Goal: Check status: Check status

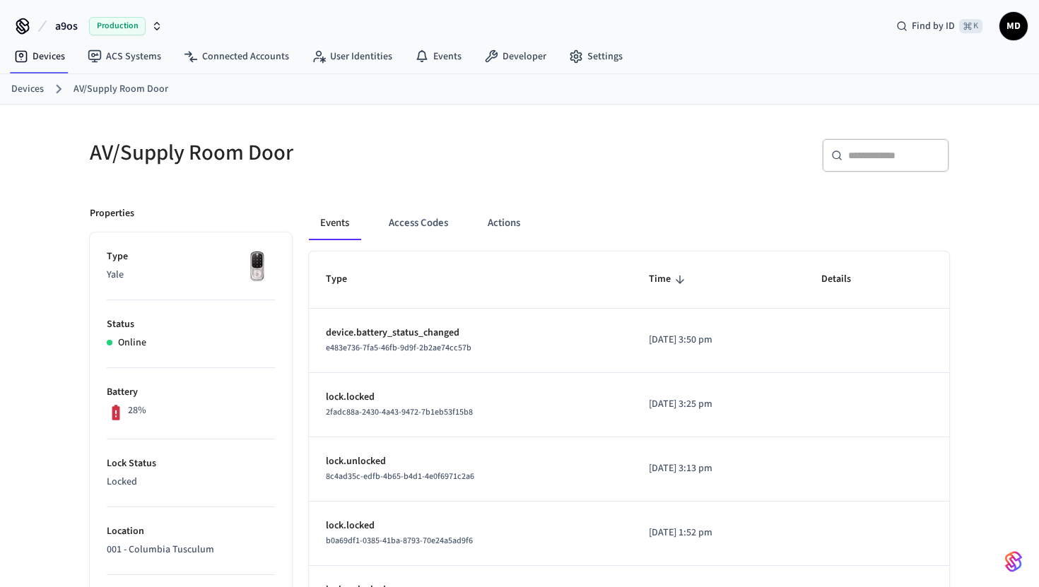
click at [23, 93] on link "Devices" at bounding box center [27, 89] width 33 height 15
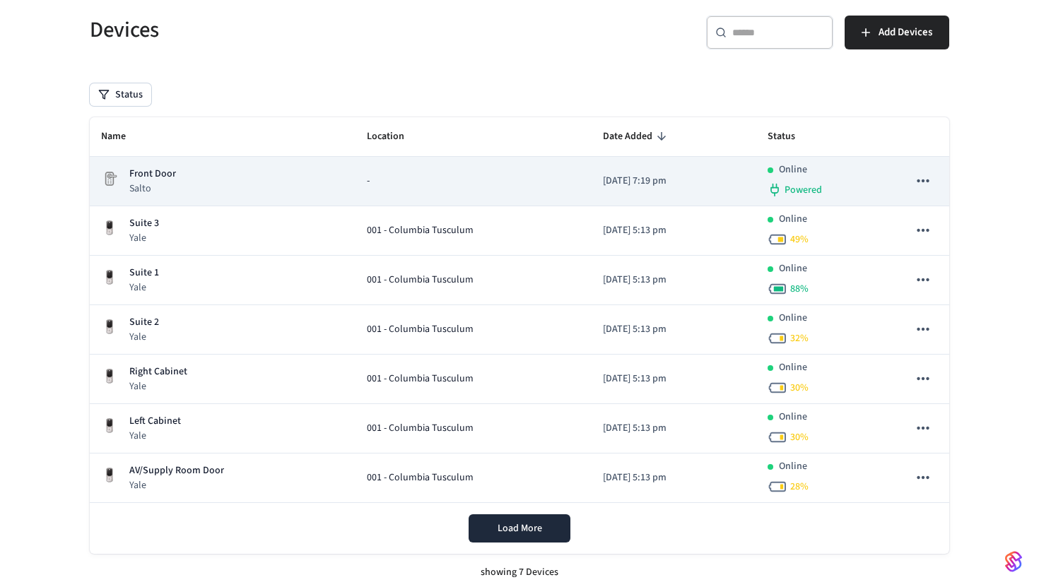
scroll to position [94, 0]
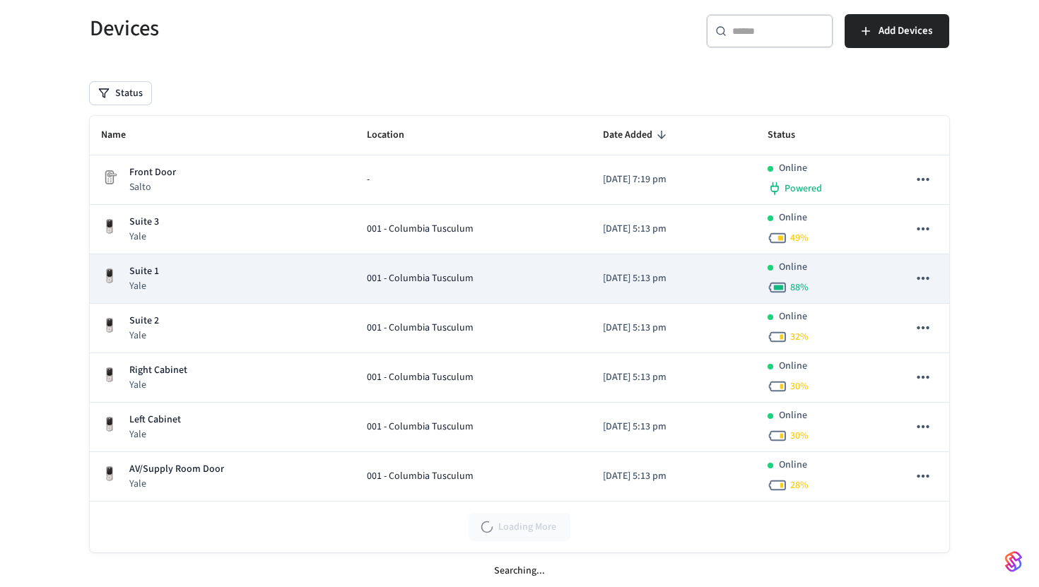
click at [143, 285] on p "Yale" at bounding box center [144, 286] width 30 height 14
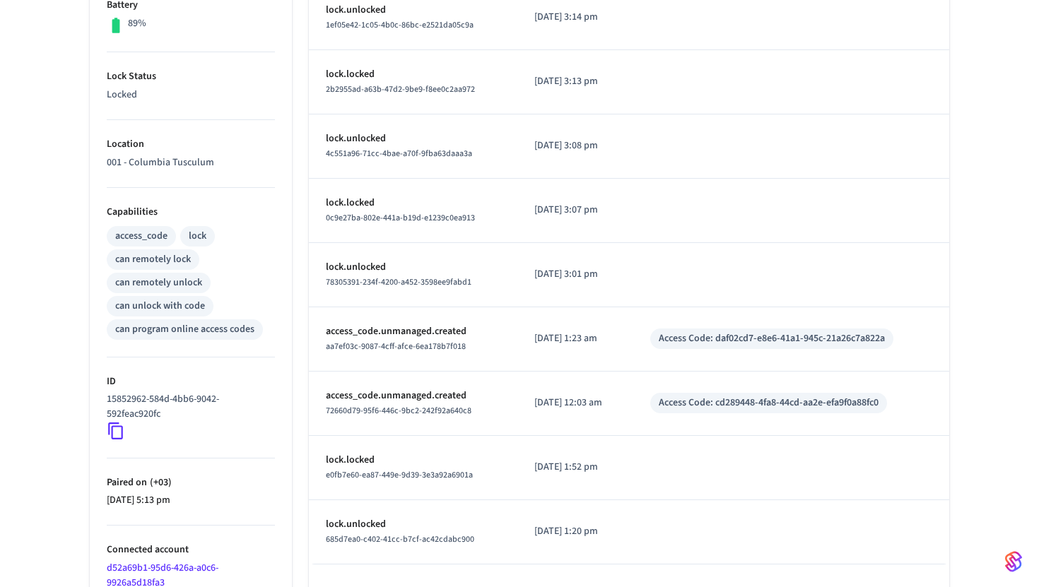
scroll to position [461, 0]
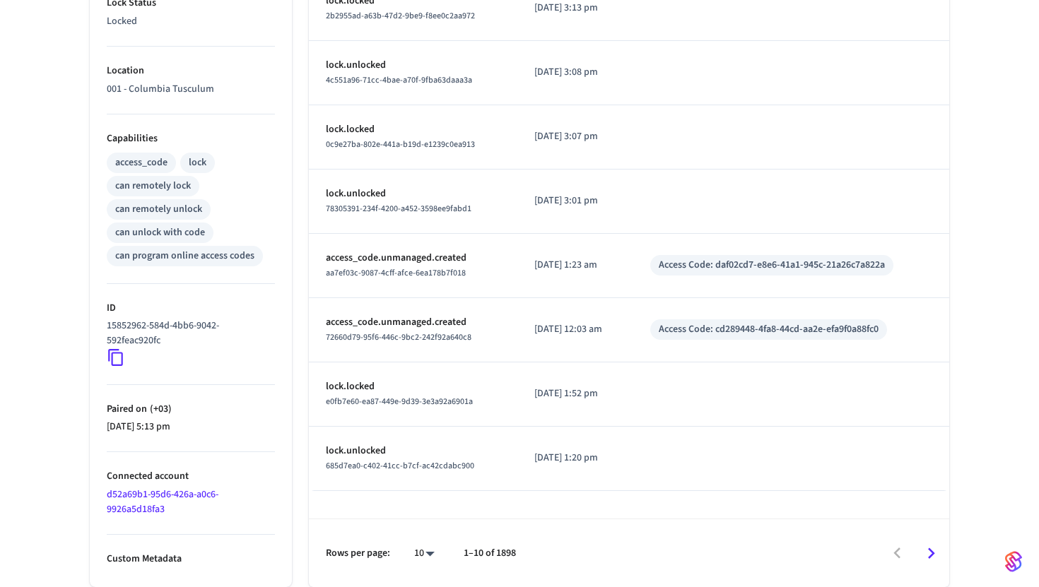
click at [121, 360] on icon at bounding box center [116, 357] width 18 height 18
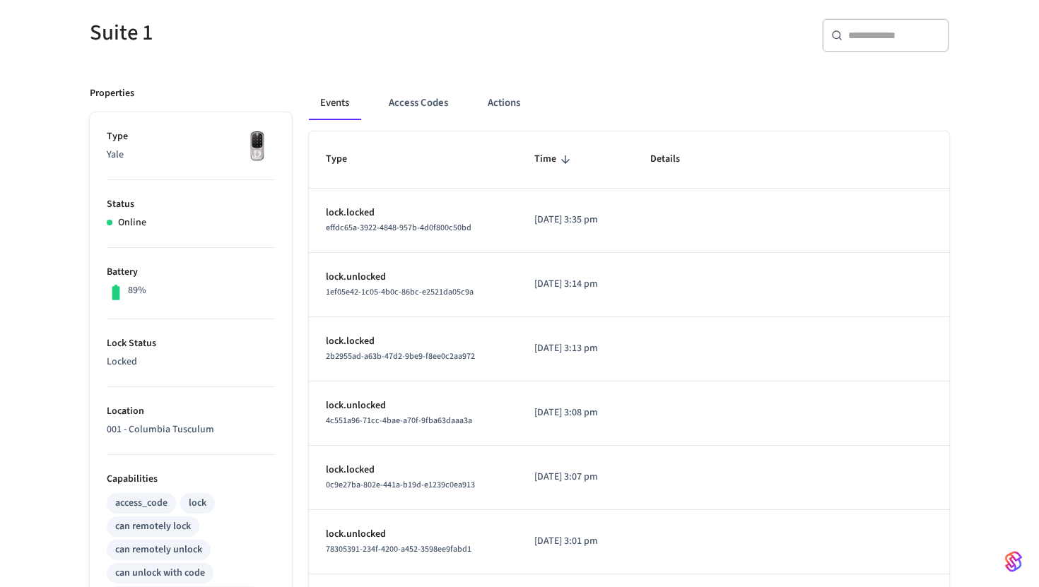
scroll to position [0, 0]
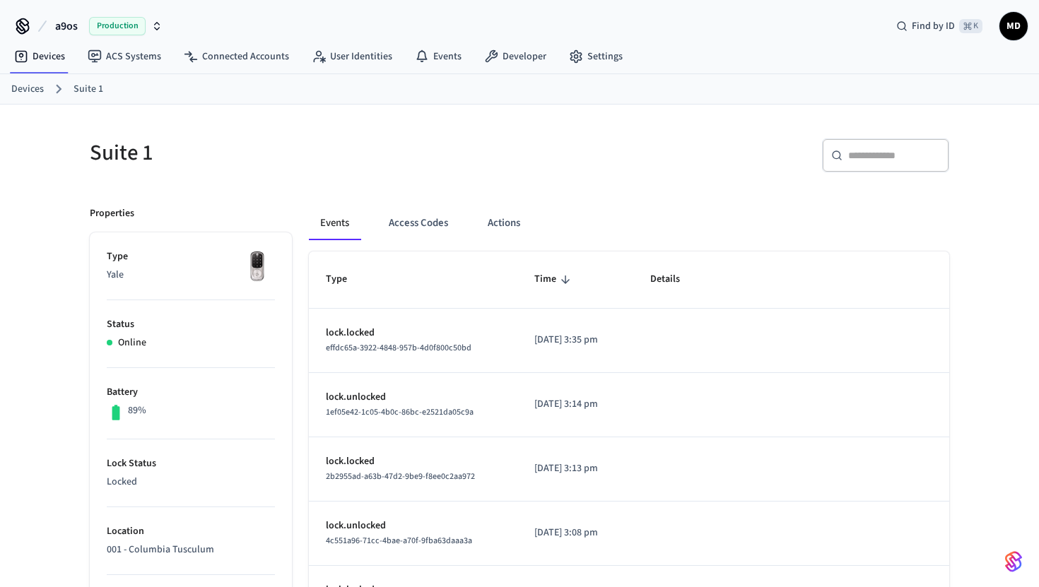
click at [29, 93] on link "Devices" at bounding box center [27, 89] width 33 height 15
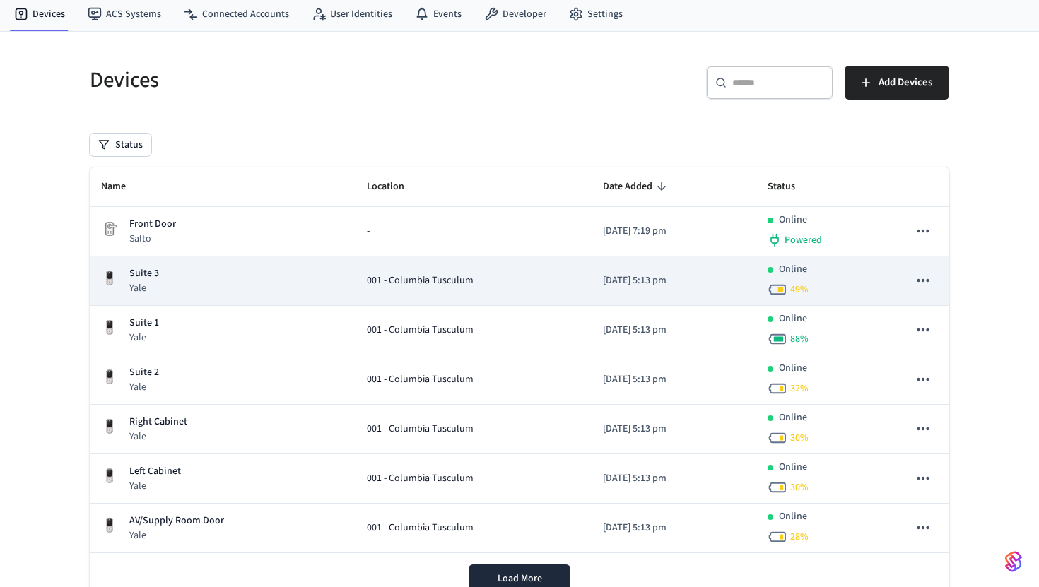
scroll to position [57, 0]
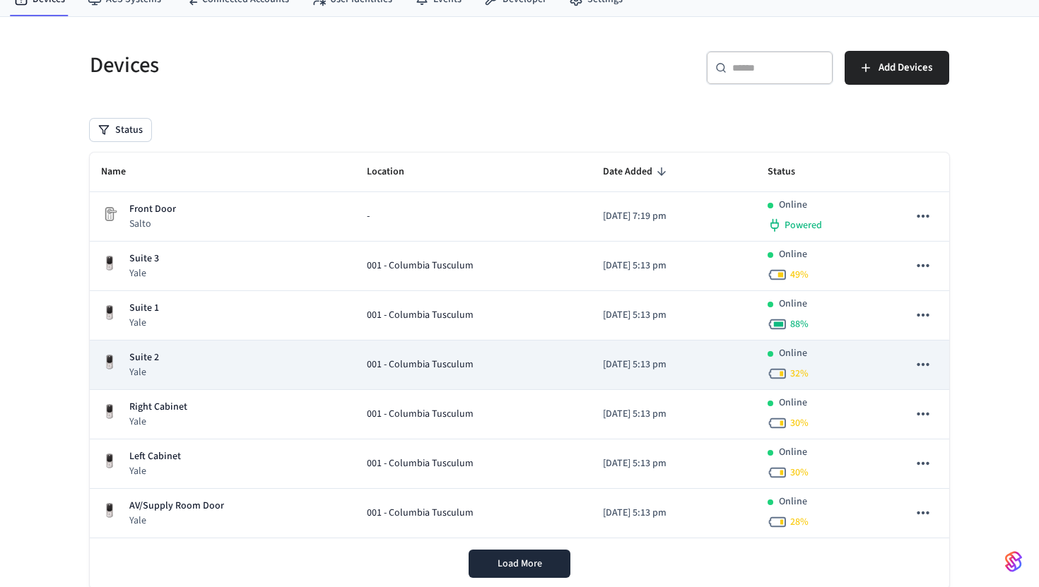
click at [189, 356] on div "Suite 2 Yale" at bounding box center [222, 365] width 243 height 29
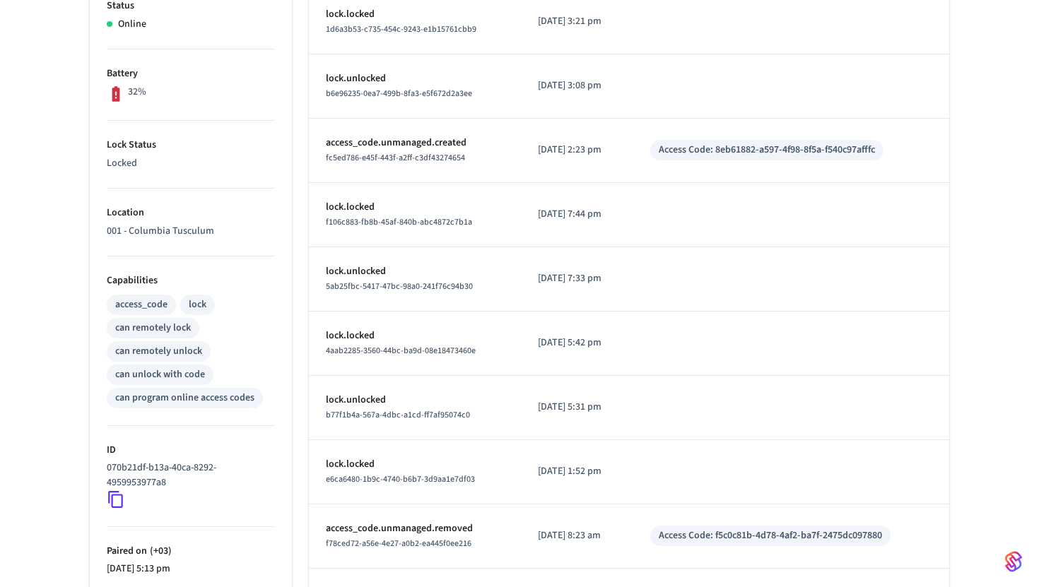
scroll to position [334, 0]
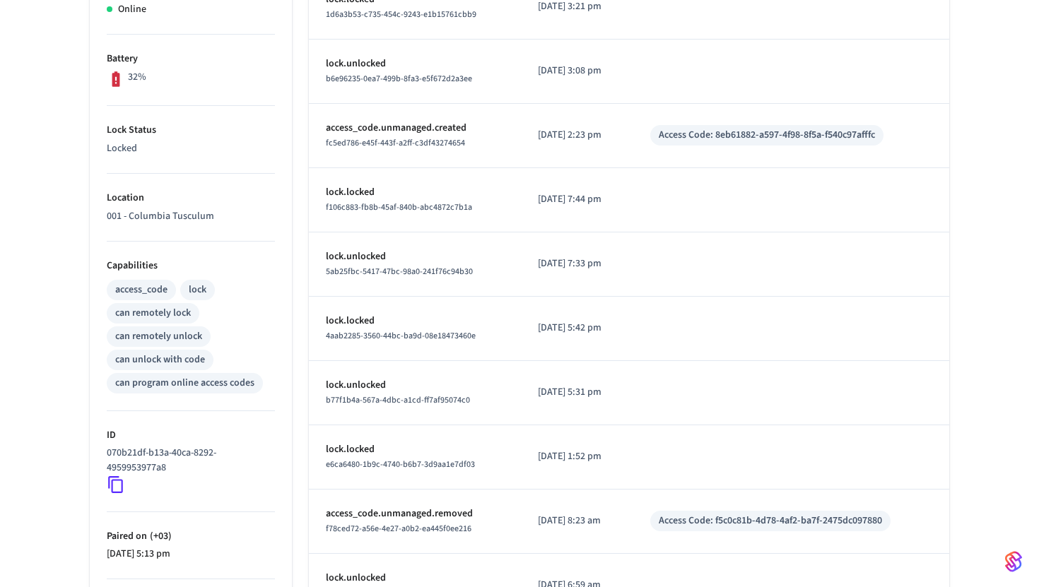
click at [117, 488] on icon at bounding box center [116, 485] width 18 height 18
click at [120, 486] on icon at bounding box center [116, 485] width 18 height 18
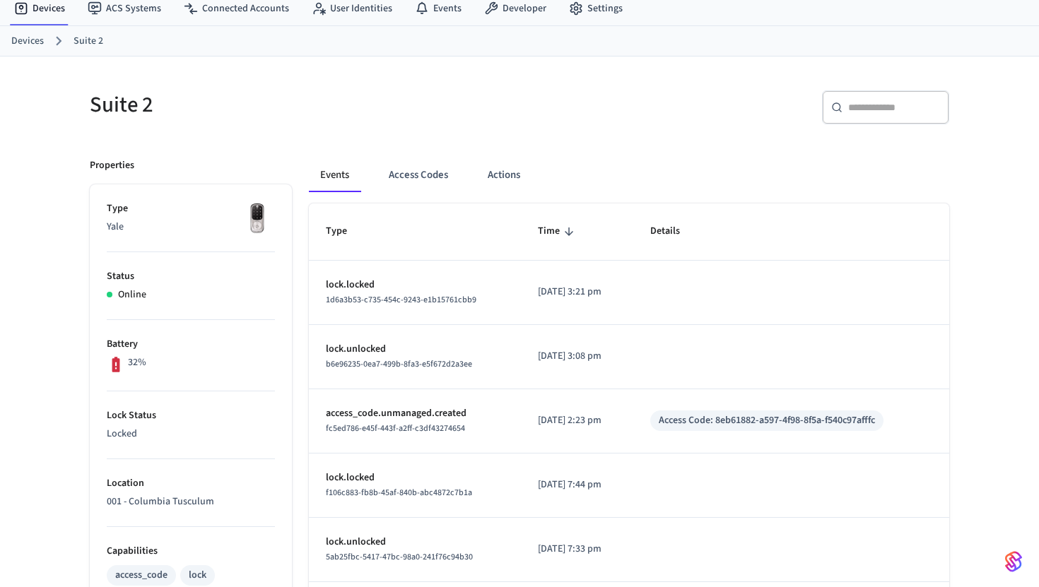
scroll to position [0, 0]
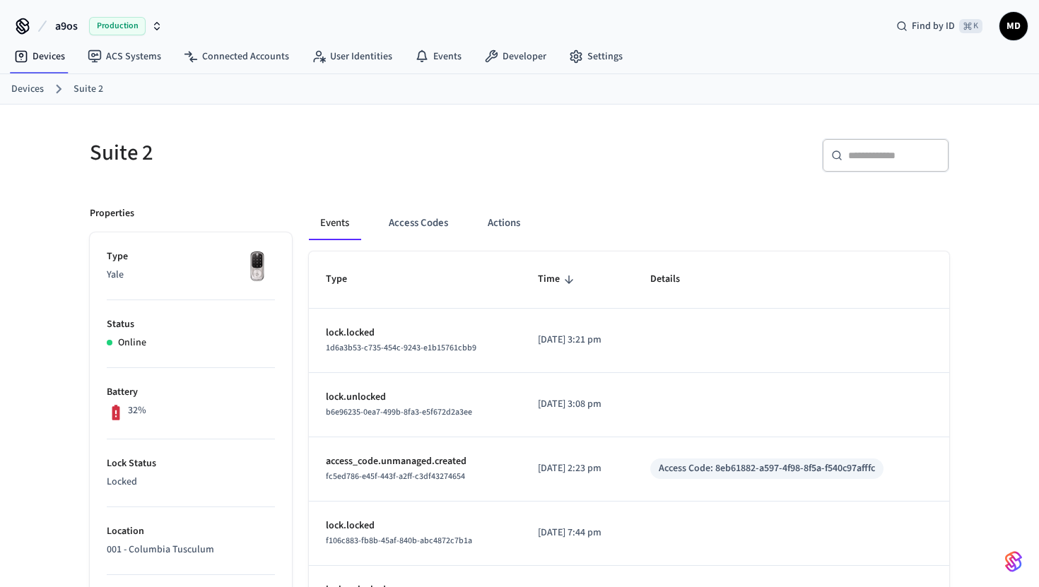
click at [29, 91] on link "Devices" at bounding box center [27, 89] width 33 height 15
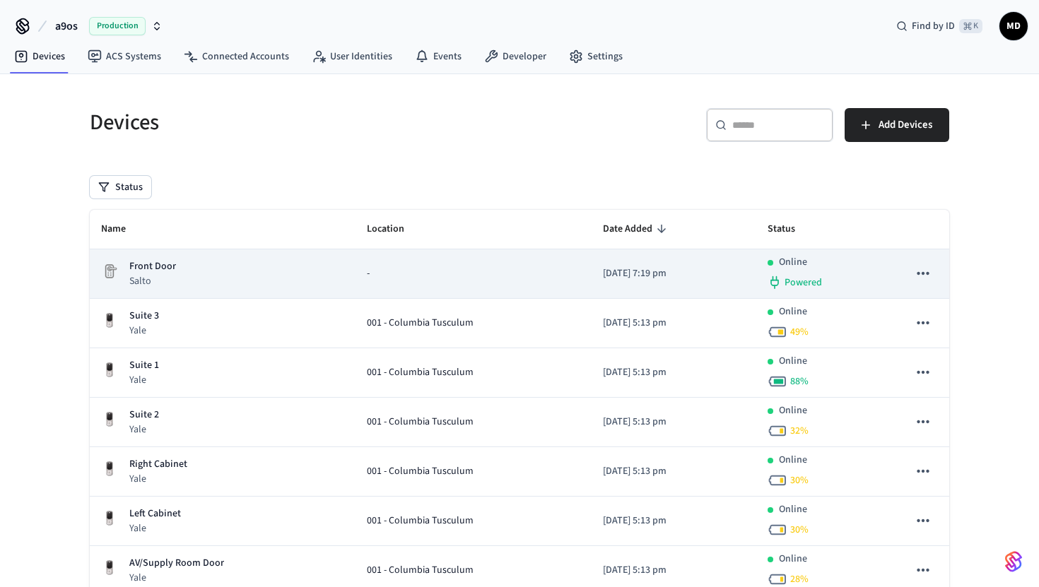
click at [158, 273] on p "Front Door" at bounding box center [152, 266] width 47 height 15
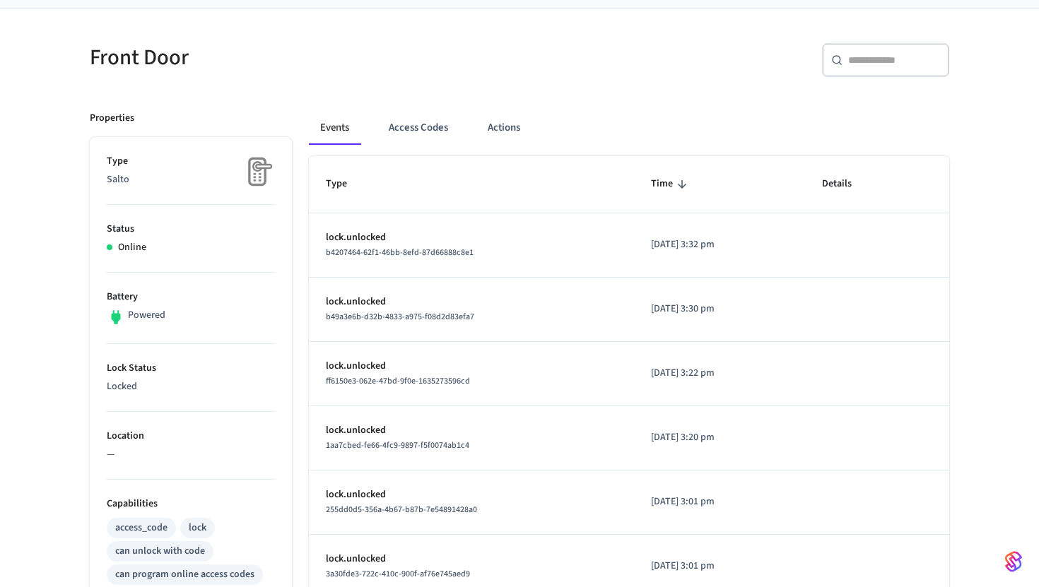
scroll to position [93, 0]
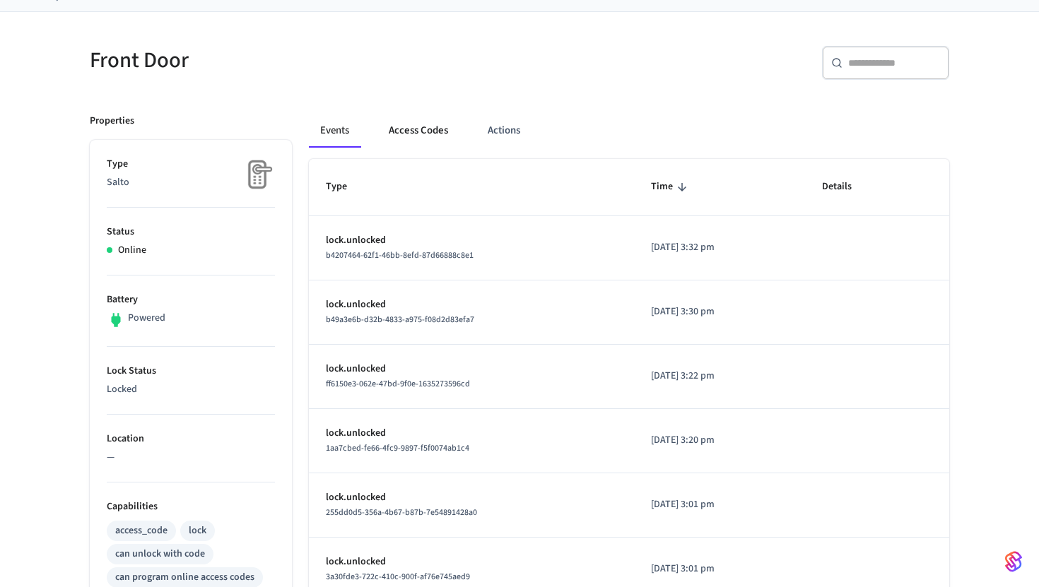
click at [416, 133] on button "Access Codes" at bounding box center [418, 131] width 82 height 34
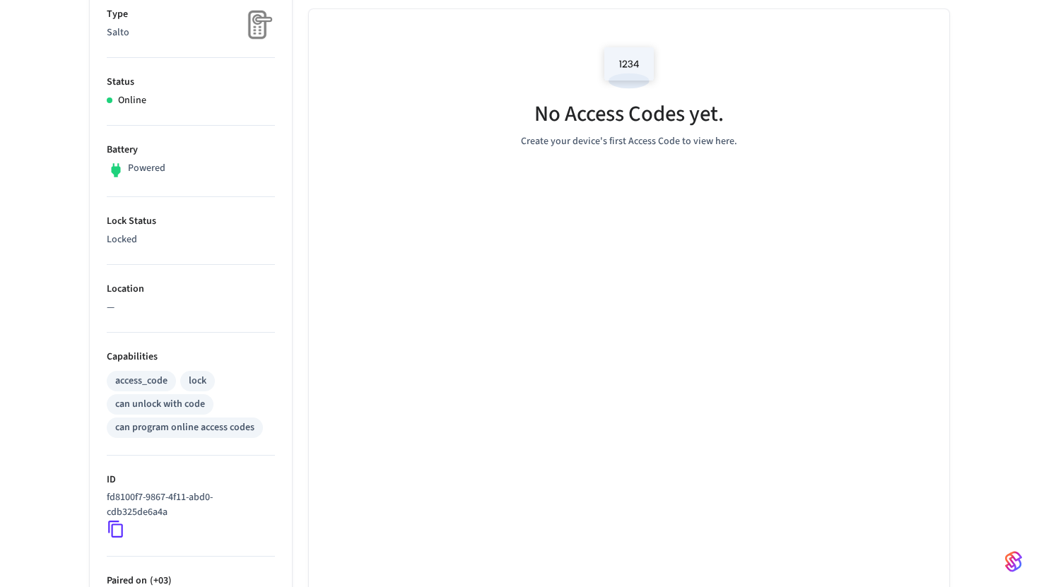
scroll to position [360, 0]
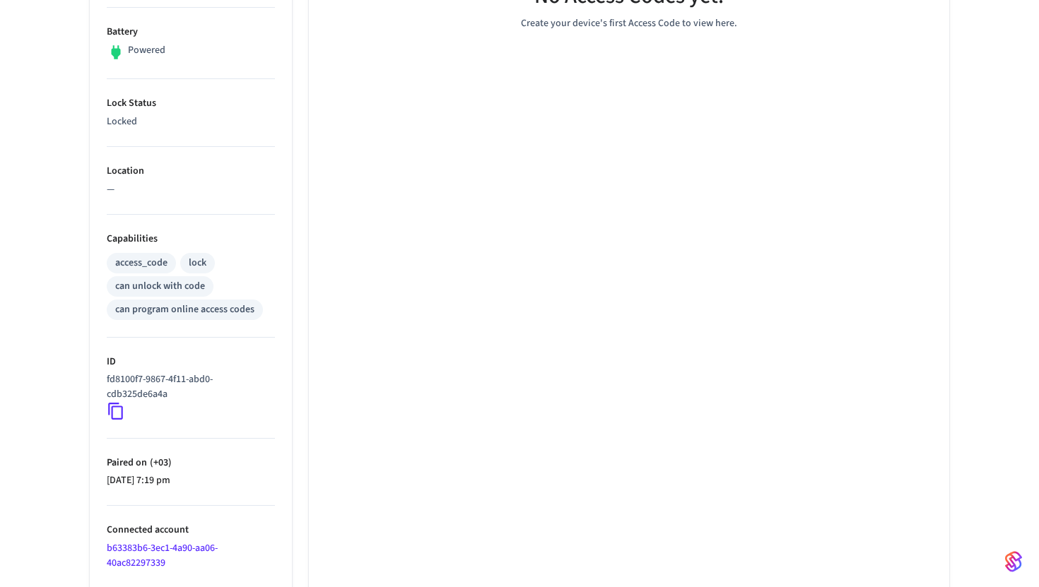
click at [117, 409] on icon at bounding box center [116, 411] width 18 height 18
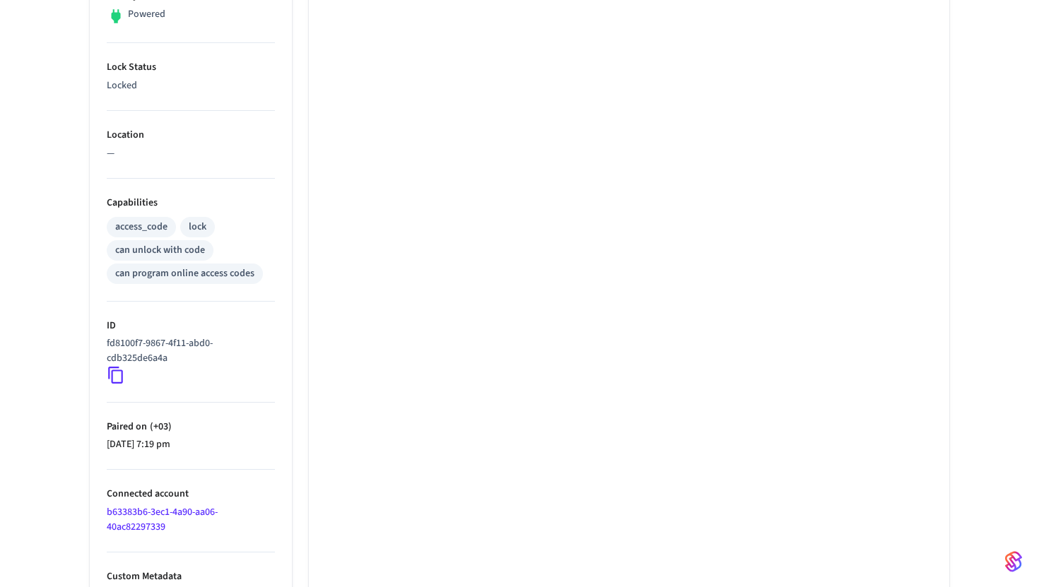
scroll to position [414, 0]
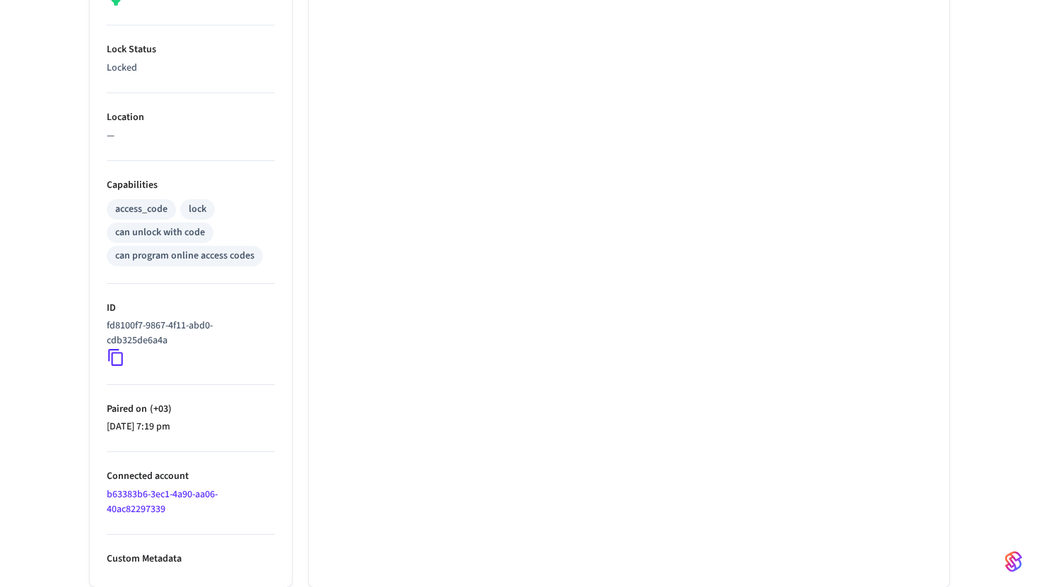
click at [119, 355] on icon at bounding box center [116, 357] width 18 height 18
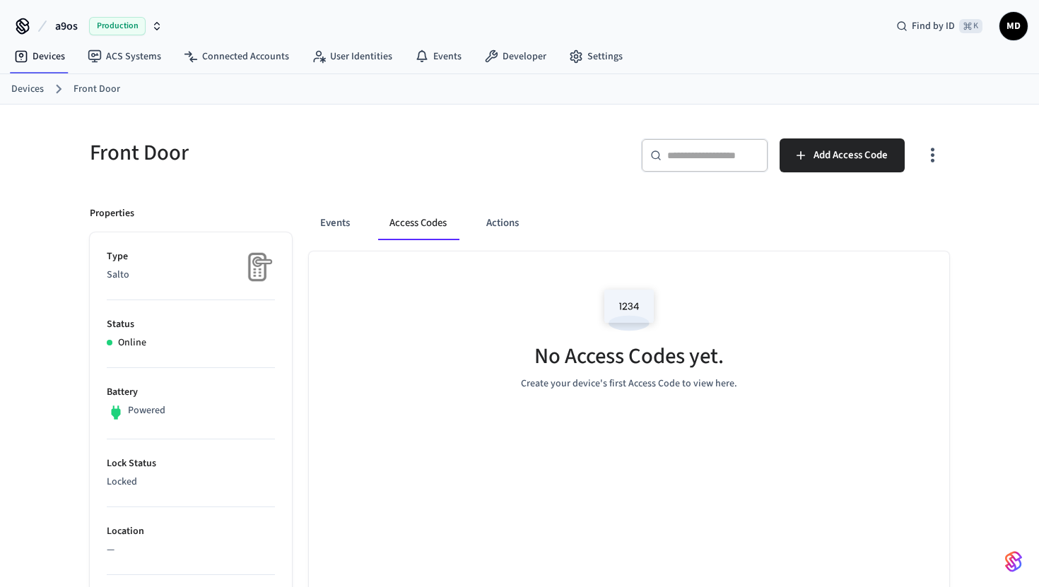
click at [21, 86] on link "Devices" at bounding box center [27, 89] width 33 height 15
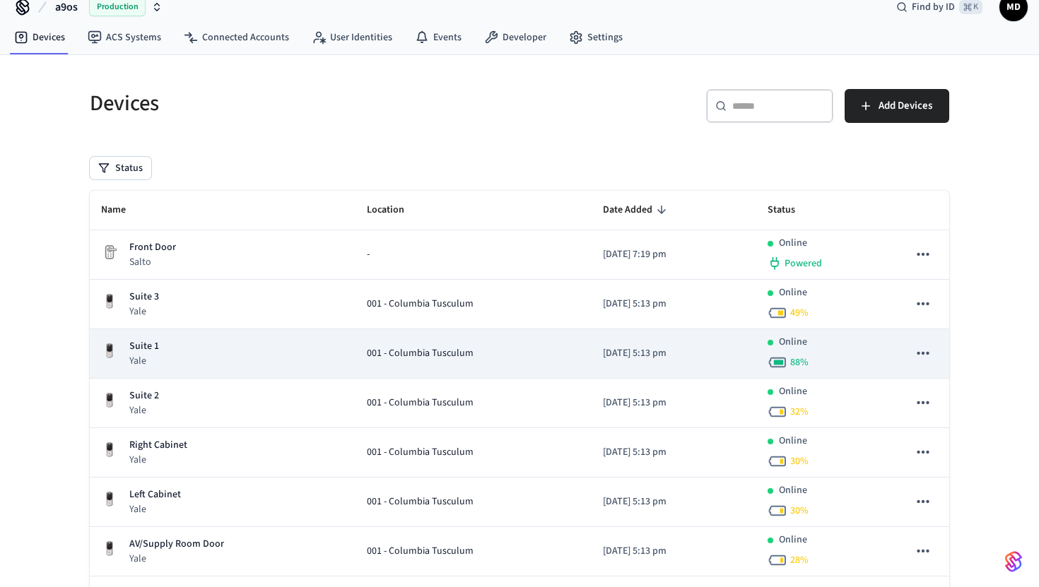
scroll to position [25, 0]
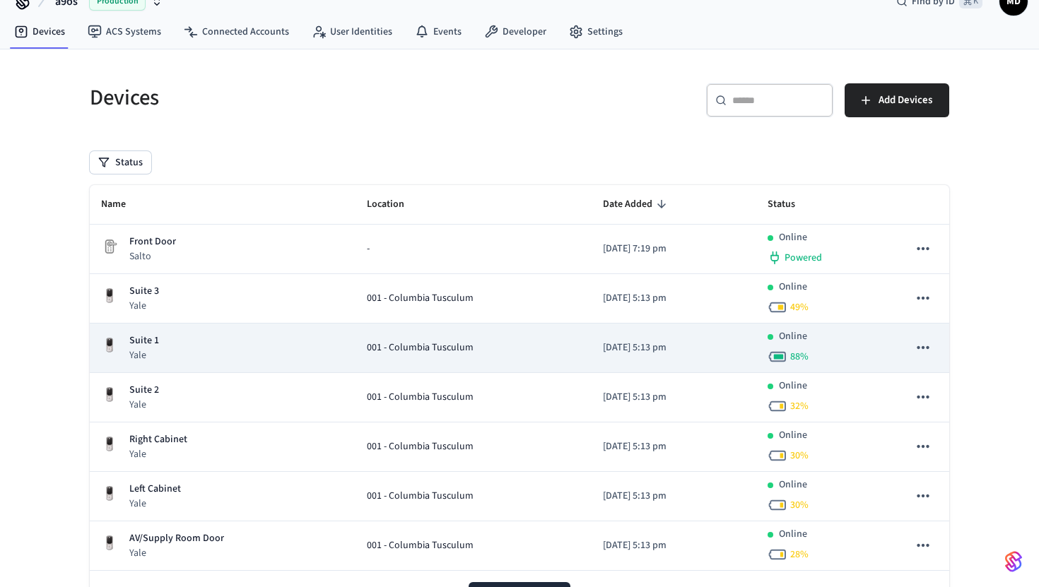
click at [201, 359] on div "Suite 1 Yale" at bounding box center [222, 348] width 243 height 29
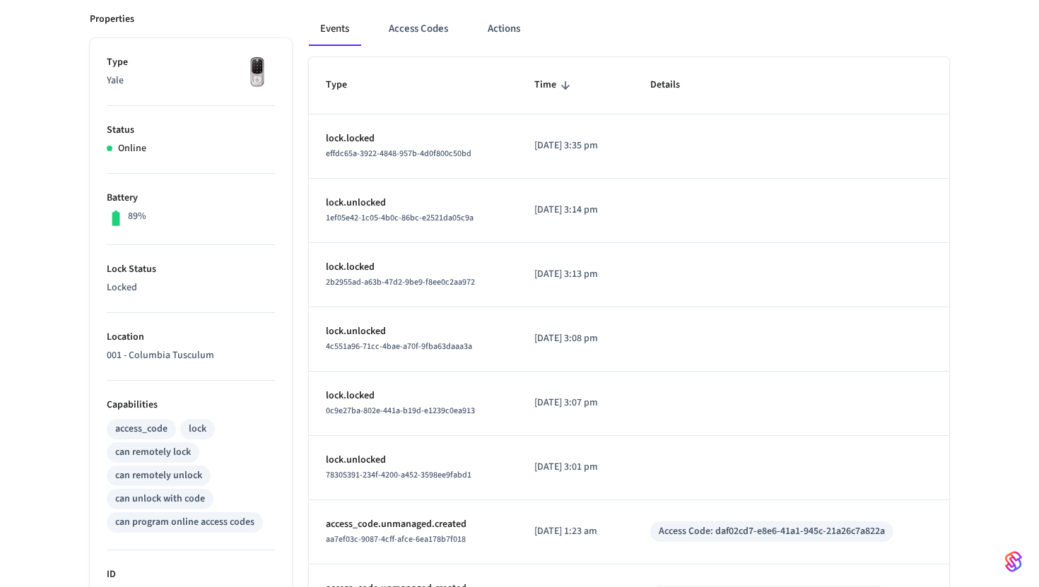
scroll to position [377, 0]
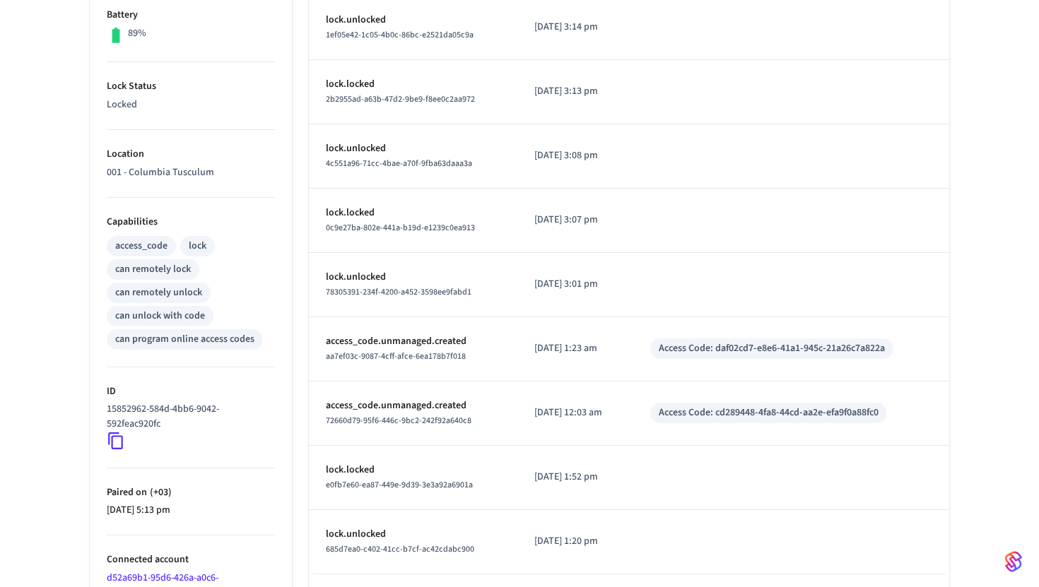
click at [115, 445] on icon at bounding box center [116, 441] width 18 height 18
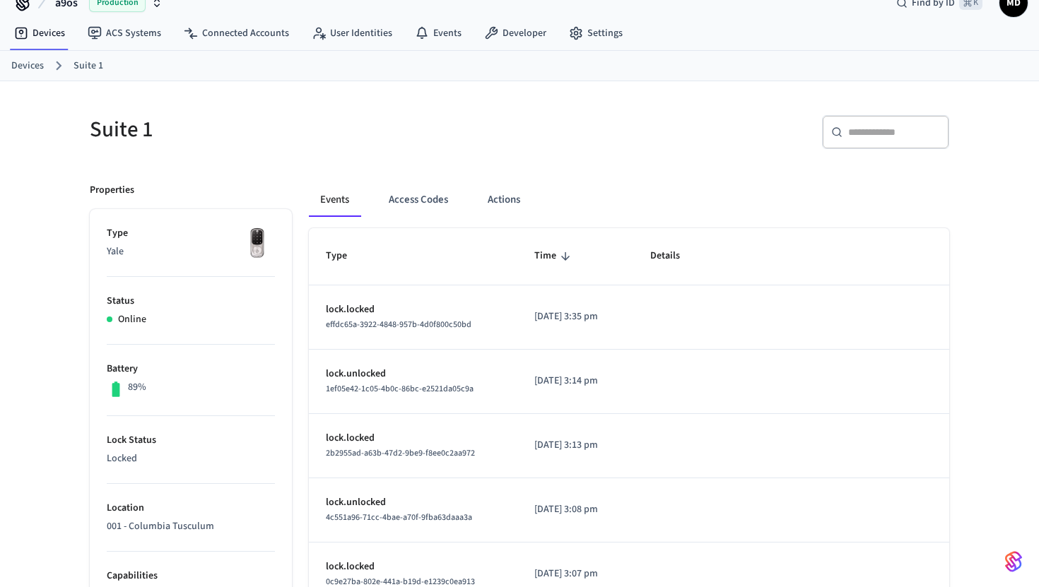
scroll to position [0, 0]
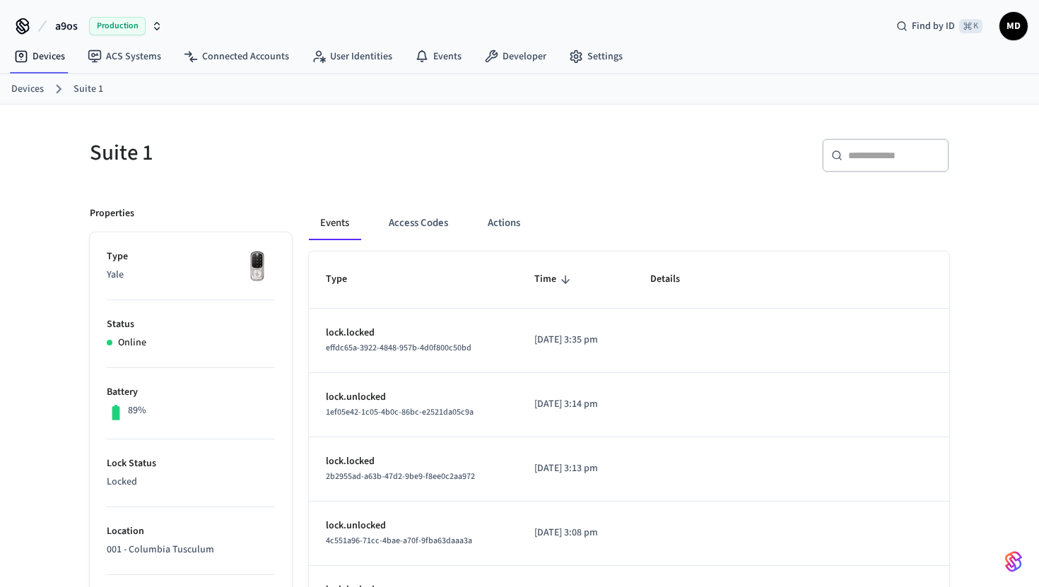
click at [33, 90] on link "Devices" at bounding box center [27, 89] width 33 height 15
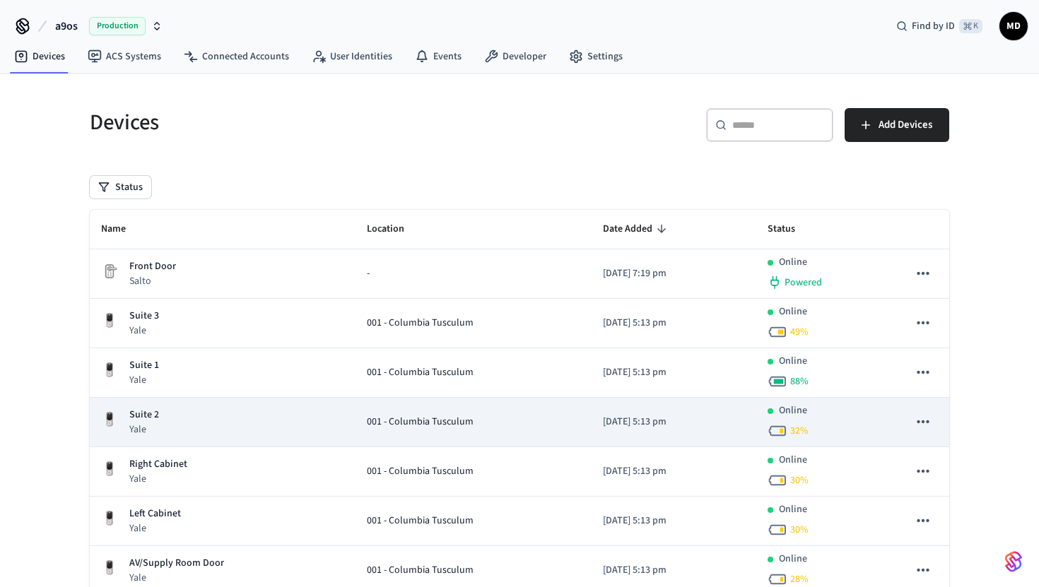
click at [196, 420] on div "Suite 2 Yale" at bounding box center [222, 422] width 243 height 29
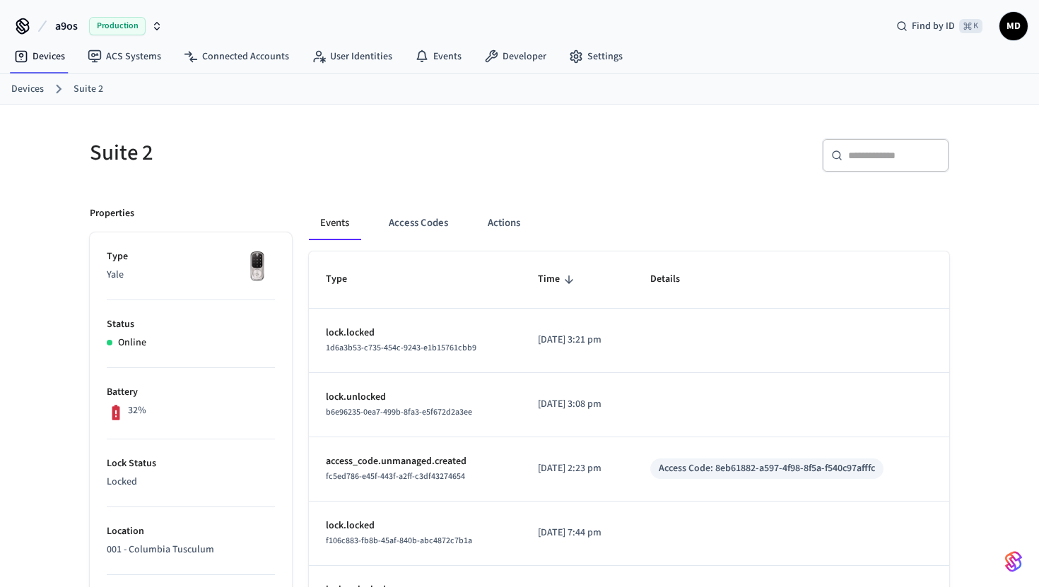
scroll to position [276, 0]
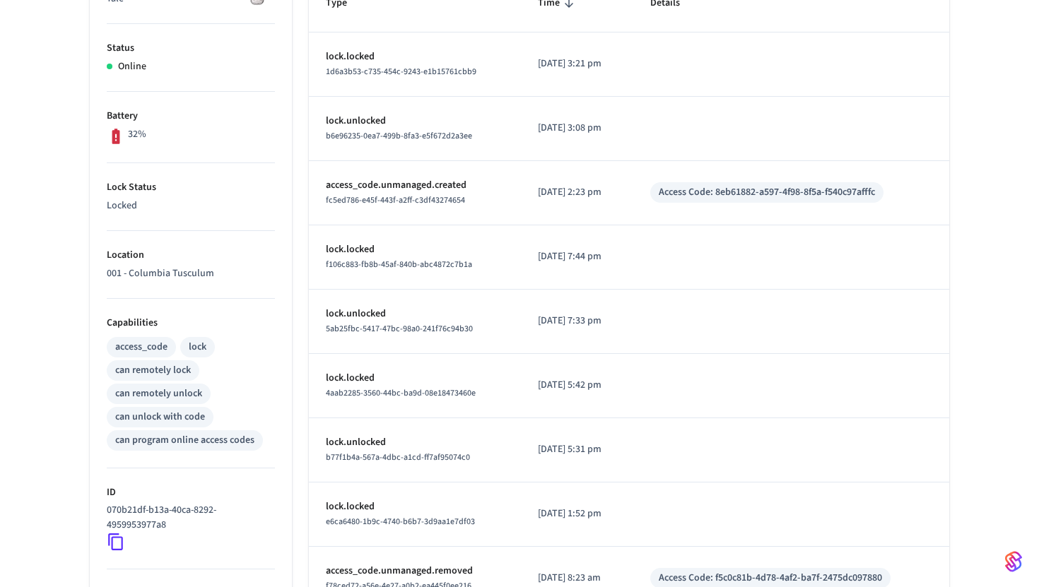
click at [111, 547] on icon at bounding box center [116, 542] width 18 height 18
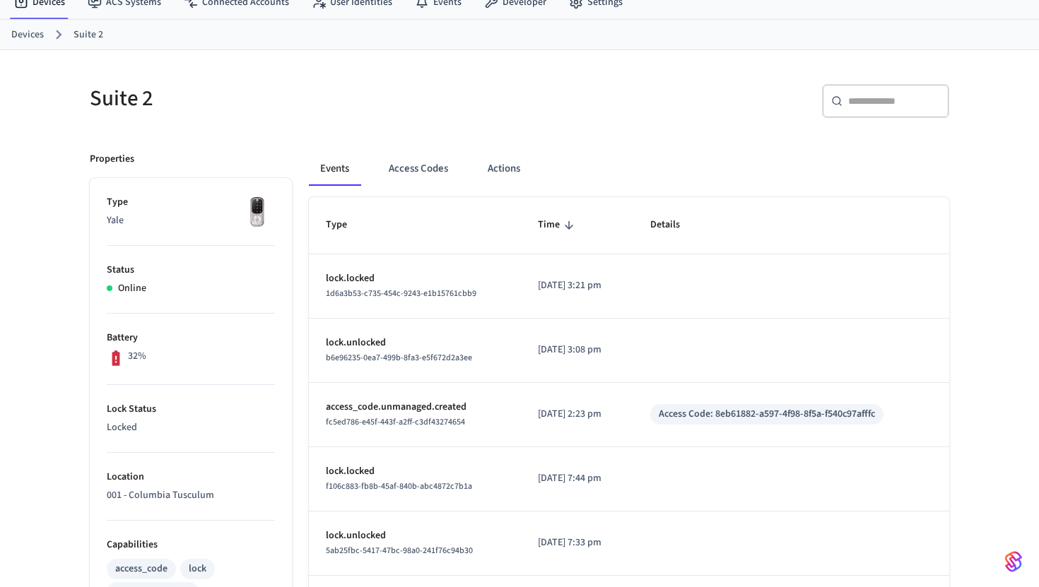
scroll to position [16, 0]
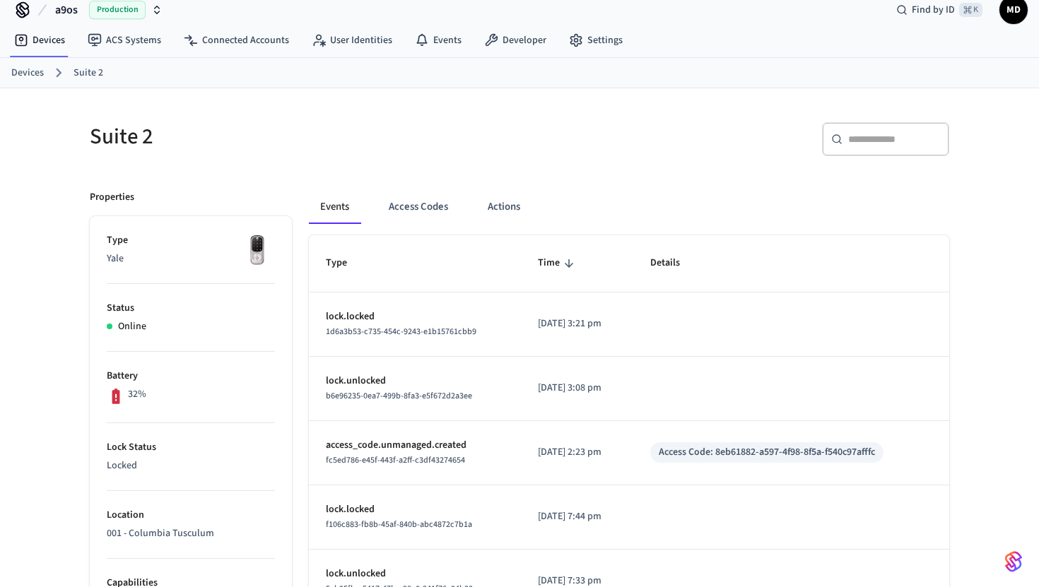
click at [23, 70] on link "Devices" at bounding box center [27, 73] width 33 height 15
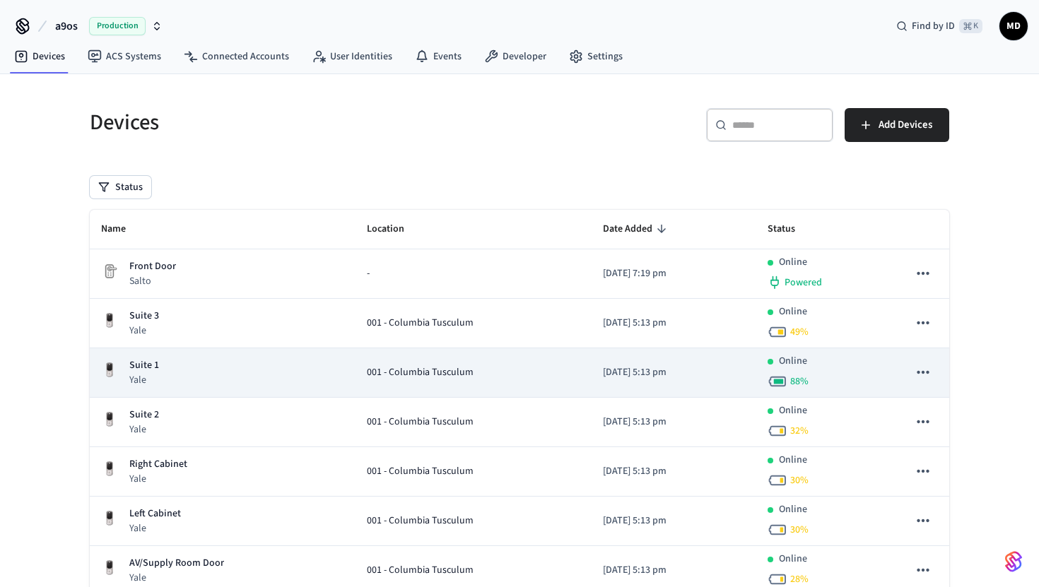
click at [255, 374] on div "Suite 1 Yale" at bounding box center [222, 372] width 243 height 29
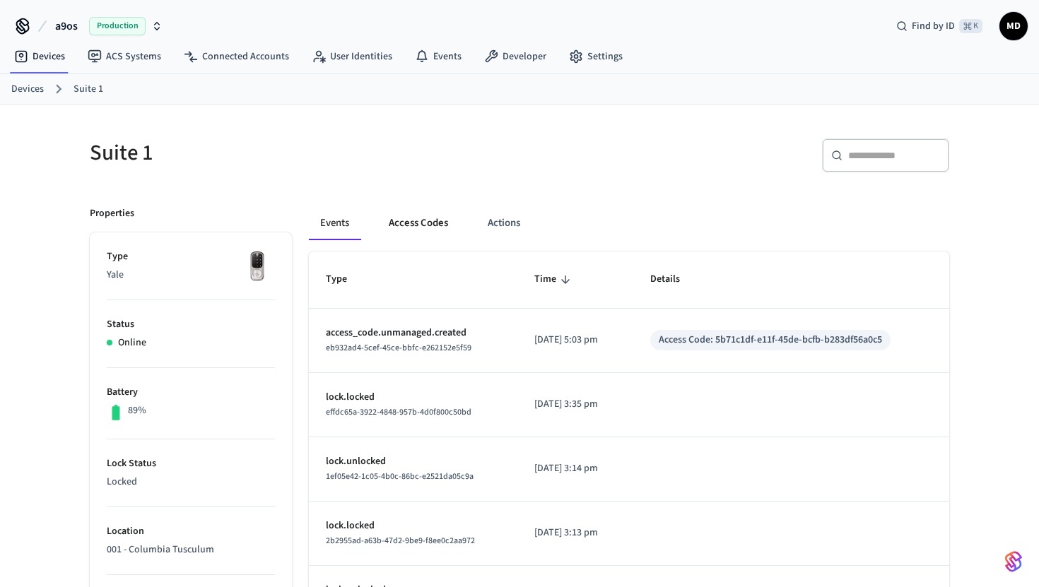
click at [404, 225] on button "Access Codes" at bounding box center [418, 223] width 82 height 34
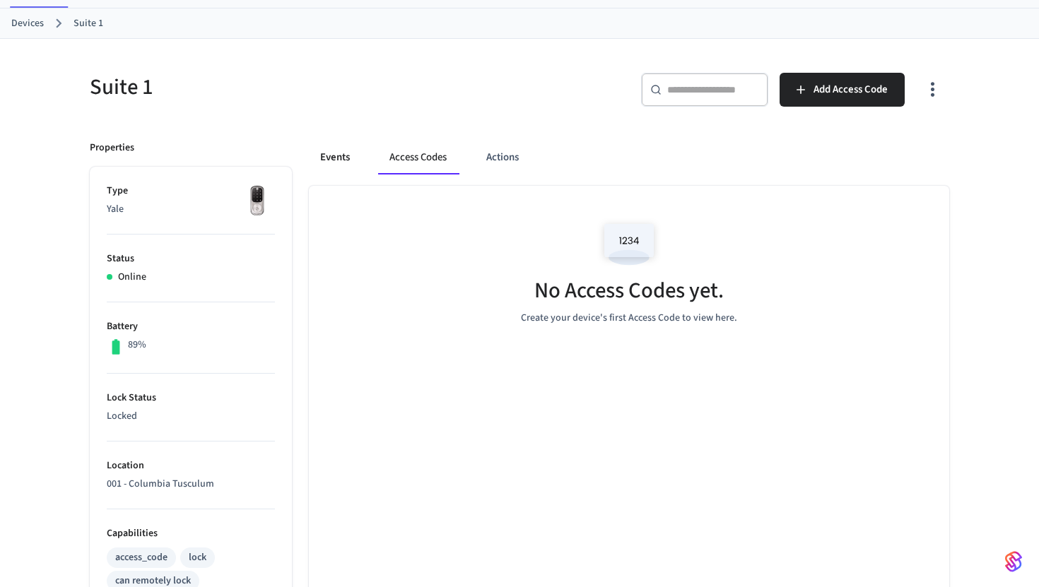
scroll to position [65, 0]
click at [18, 31] on link "Devices" at bounding box center [27, 24] width 33 height 15
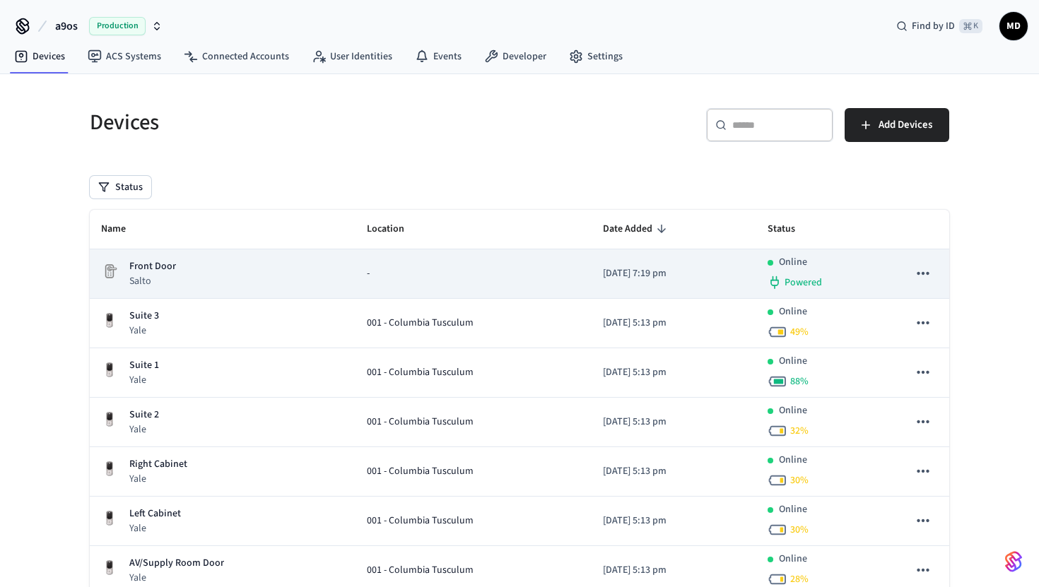
click at [145, 264] on p "Front Door" at bounding box center [152, 266] width 47 height 15
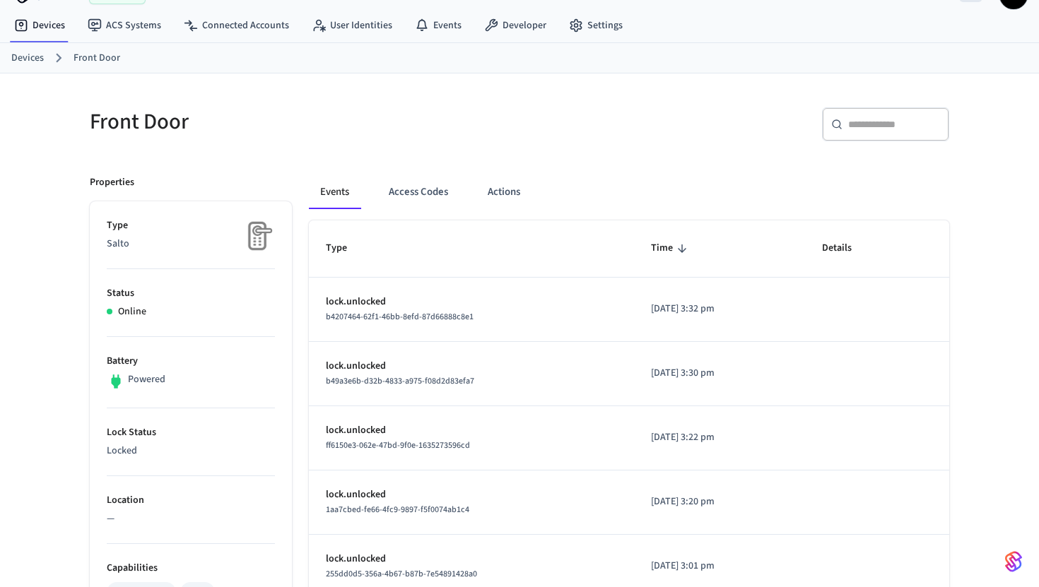
scroll to position [33, 0]
click at [404, 187] on button "Access Codes" at bounding box center [418, 190] width 82 height 34
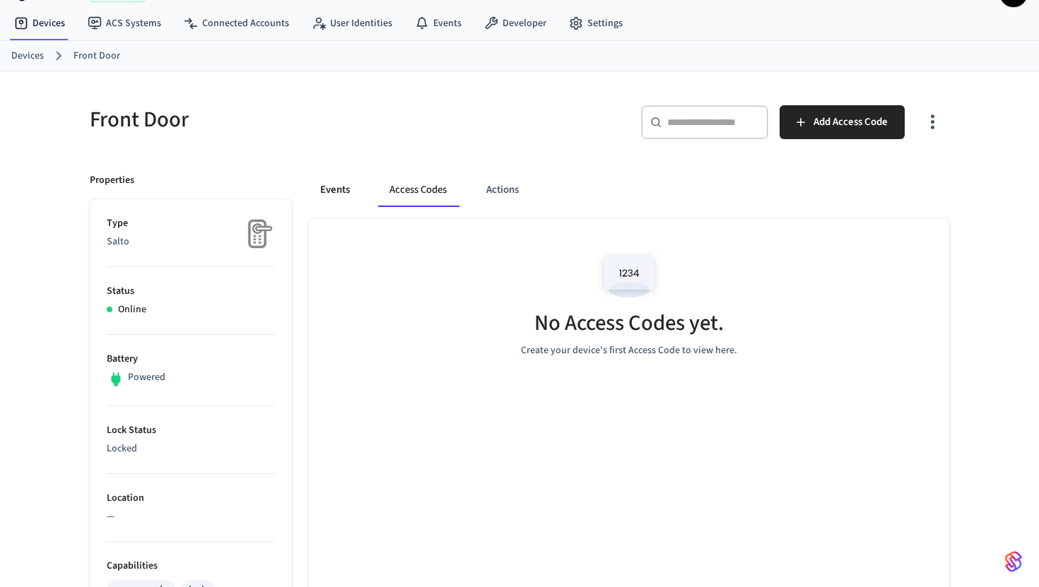
click at [342, 189] on button "Events" at bounding box center [335, 190] width 52 height 34
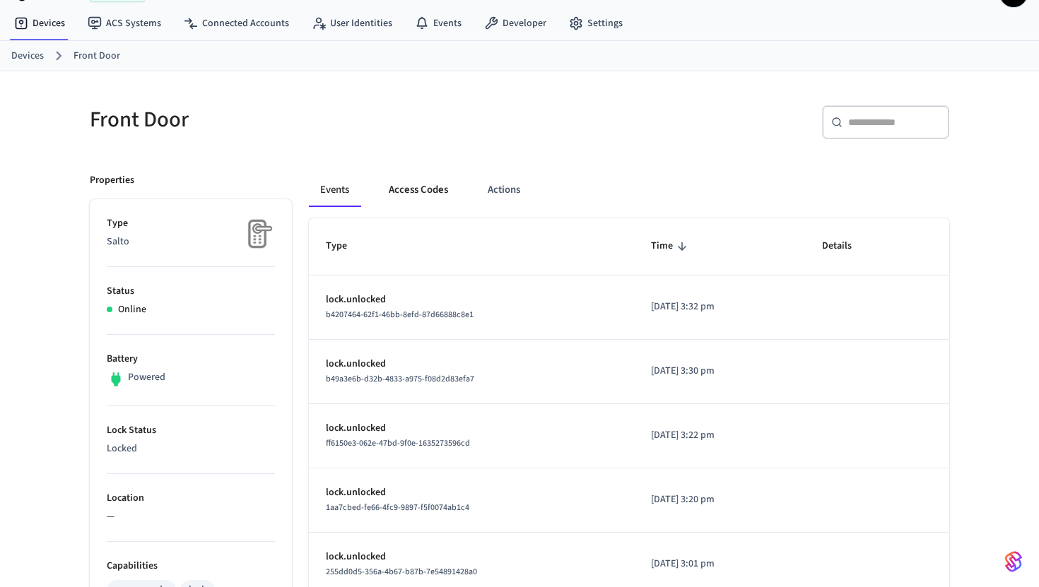
click at [411, 195] on button "Access Codes" at bounding box center [418, 190] width 82 height 34
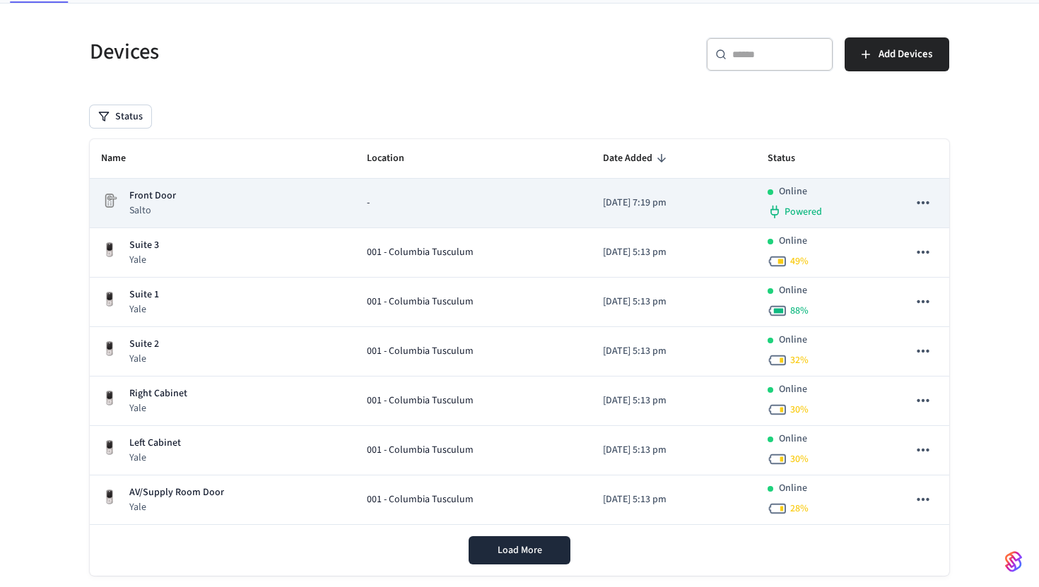
click at [163, 194] on p "Front Door" at bounding box center [152, 196] width 47 height 15
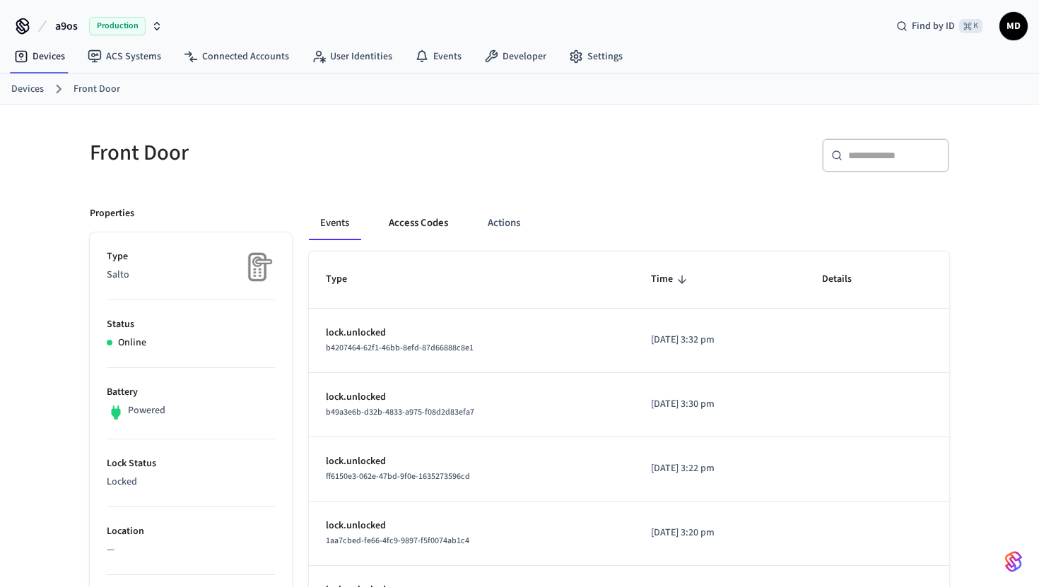
click at [397, 221] on button "Access Codes" at bounding box center [418, 223] width 82 height 34
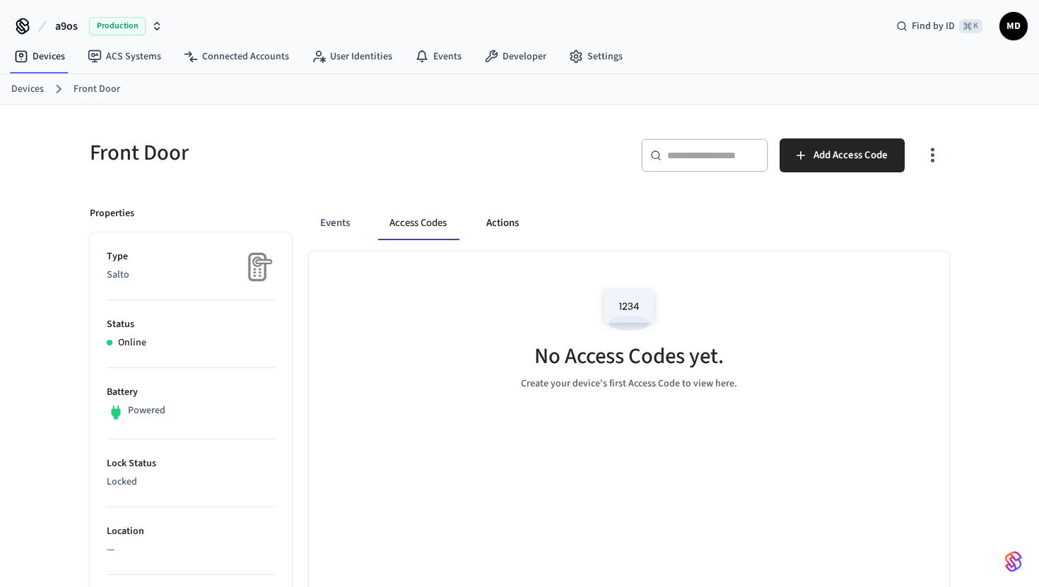
click at [483, 222] on button "Actions" at bounding box center [502, 223] width 55 height 34
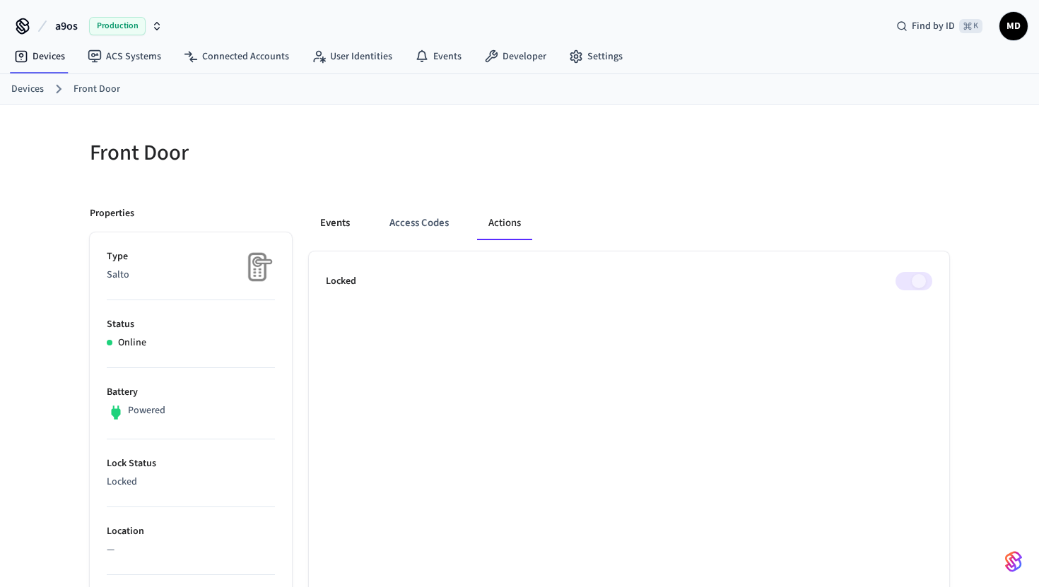
click at [339, 218] on button "Events" at bounding box center [335, 223] width 52 height 34
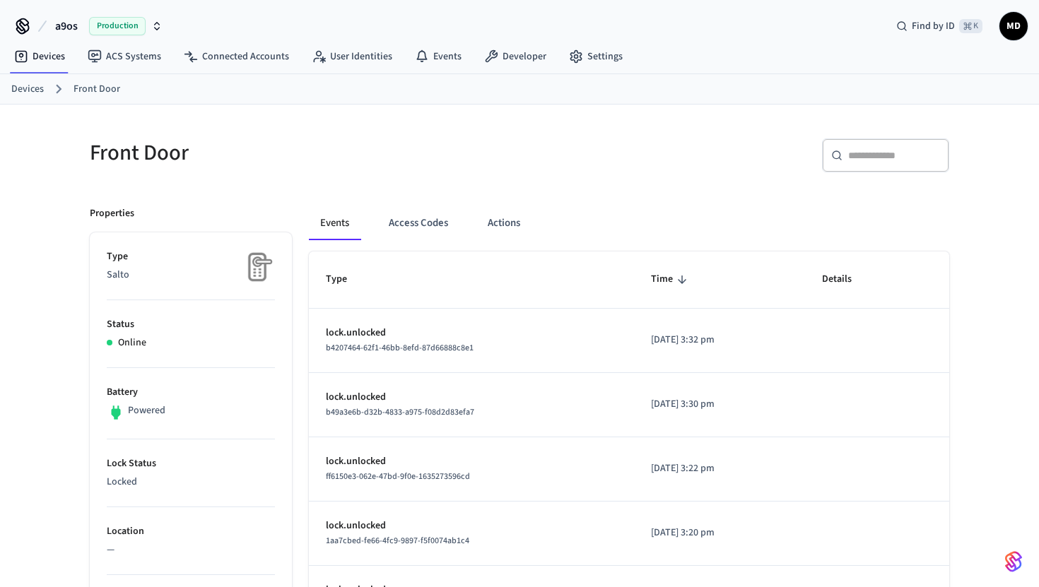
click at [36, 83] on link "Devices" at bounding box center [27, 89] width 33 height 15
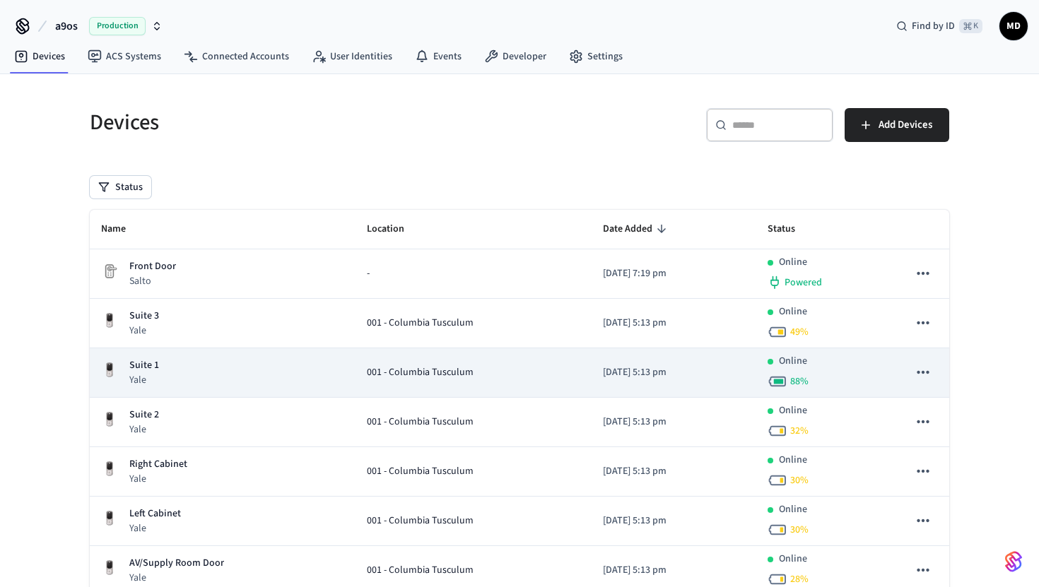
click at [155, 361] on p "Suite 1" at bounding box center [144, 365] width 30 height 15
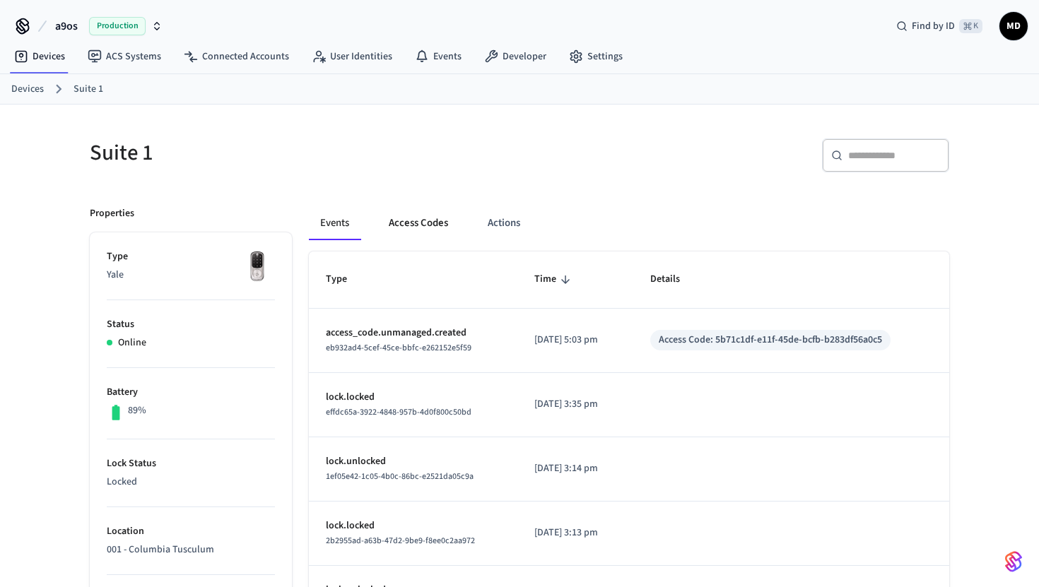
click at [423, 227] on button "Access Codes" at bounding box center [418, 223] width 82 height 34
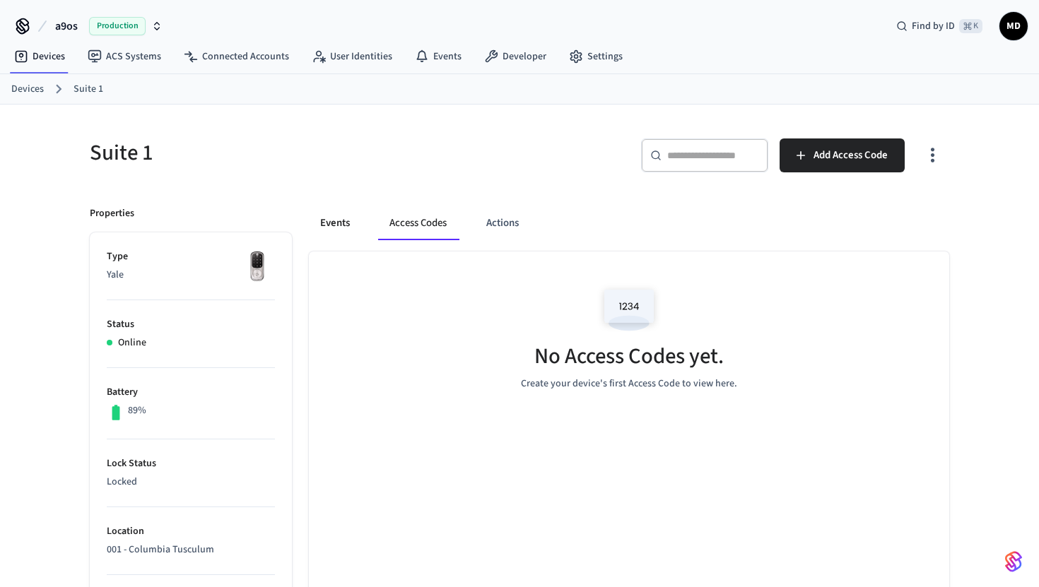
click at [346, 215] on button "Events" at bounding box center [335, 223] width 52 height 34
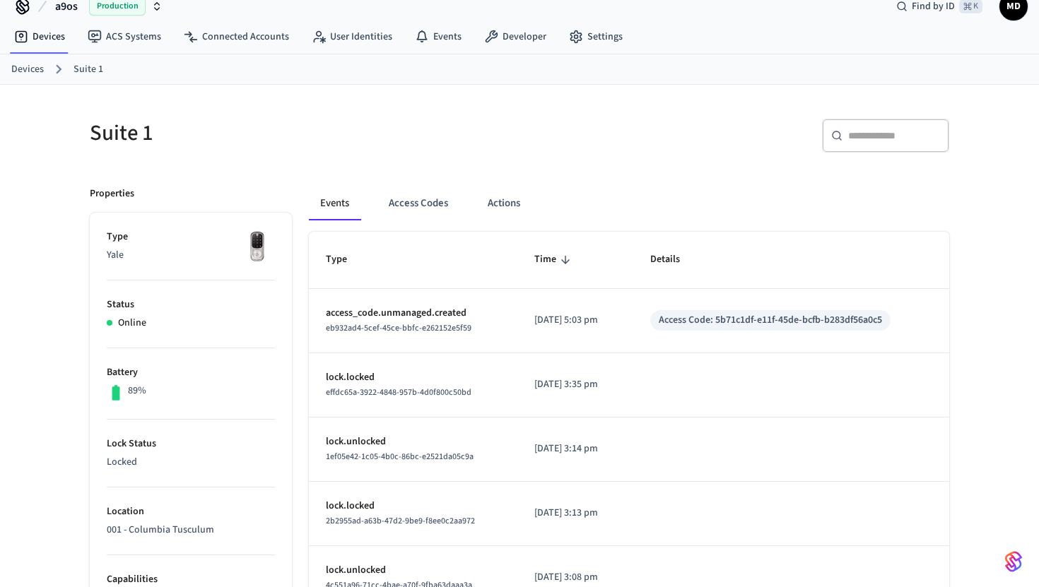
scroll to position [11, 0]
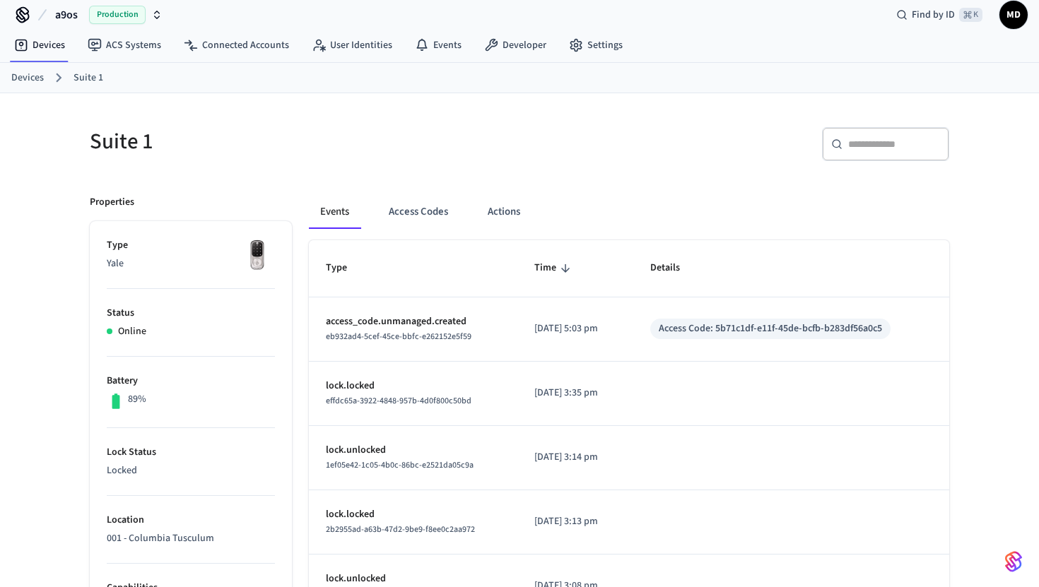
click at [42, 74] on link "Devices" at bounding box center [27, 78] width 33 height 15
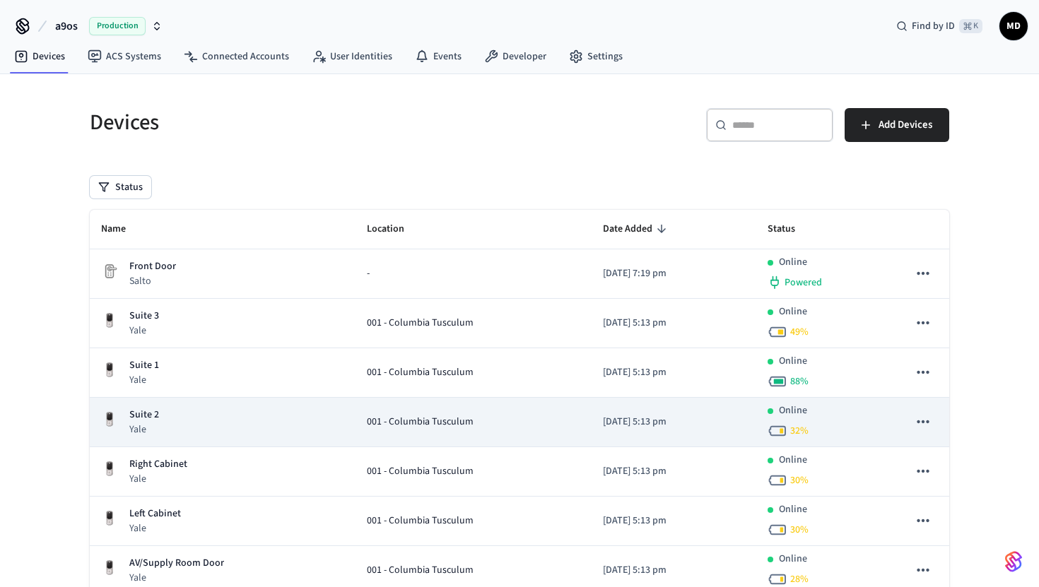
click at [233, 410] on div "Suite 2 Yale" at bounding box center [222, 422] width 243 height 29
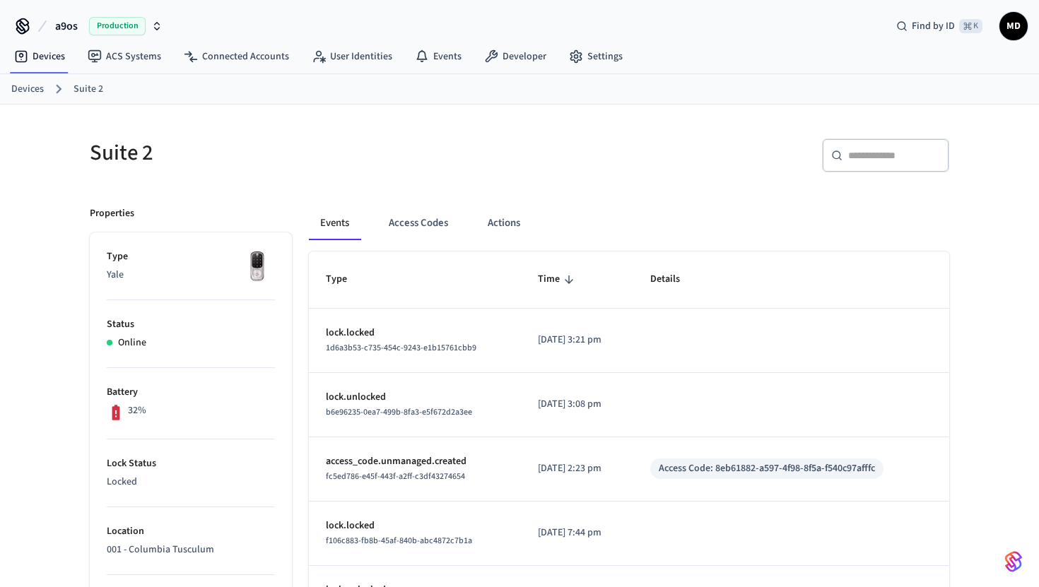
click at [42, 88] on link "Devices" at bounding box center [27, 89] width 33 height 15
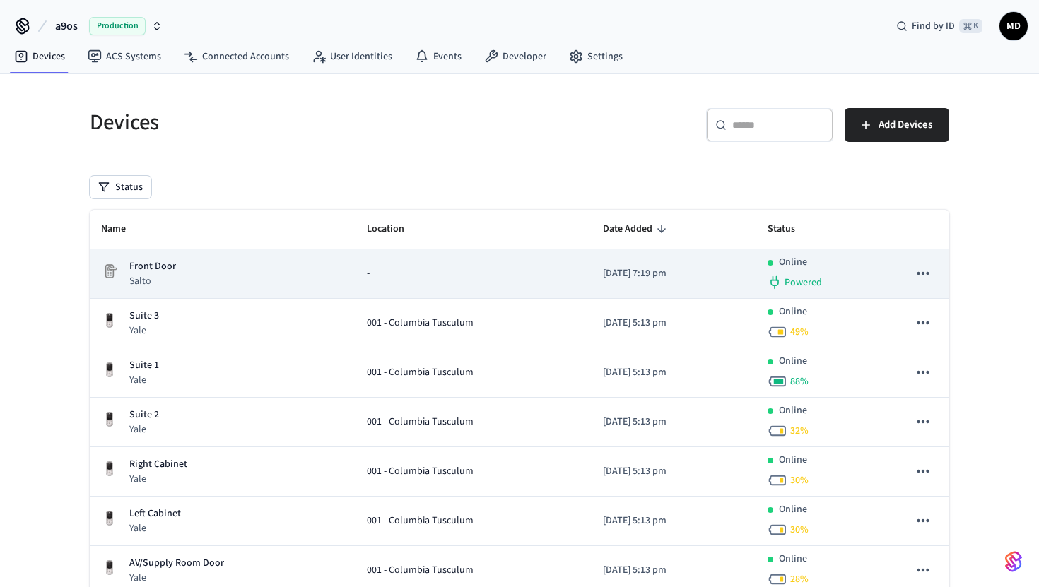
click at [150, 269] on p "Front Door" at bounding box center [152, 266] width 47 height 15
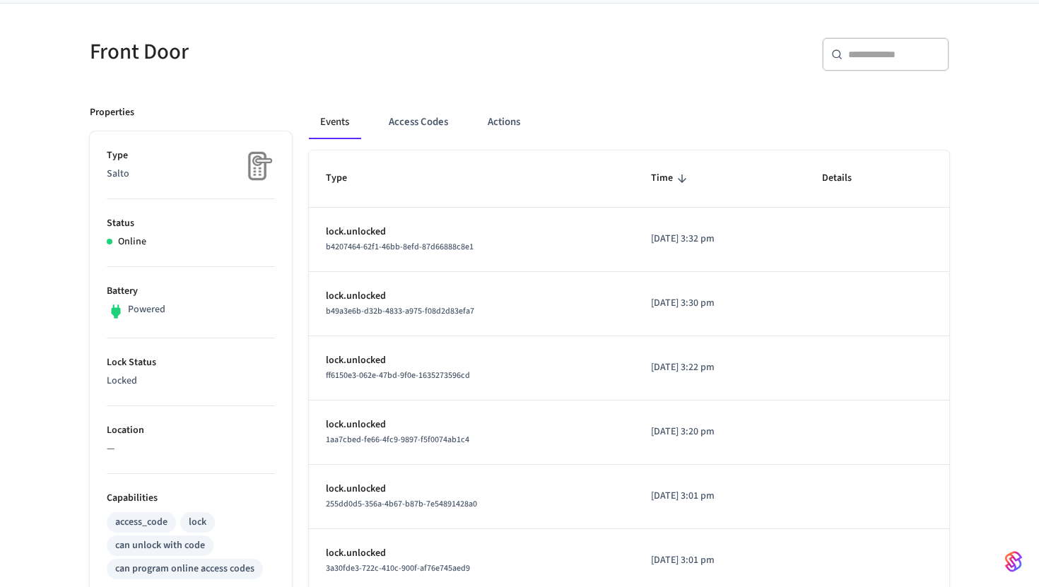
scroll to position [102, 0]
click at [513, 124] on button "Actions" at bounding box center [503, 122] width 55 height 34
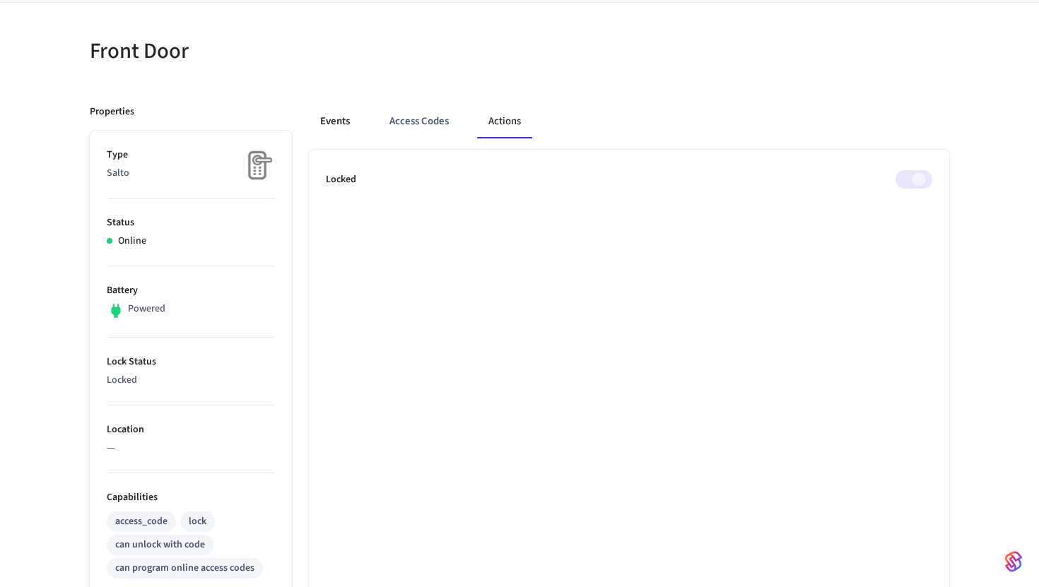
click at [350, 122] on button "Events" at bounding box center [335, 122] width 52 height 34
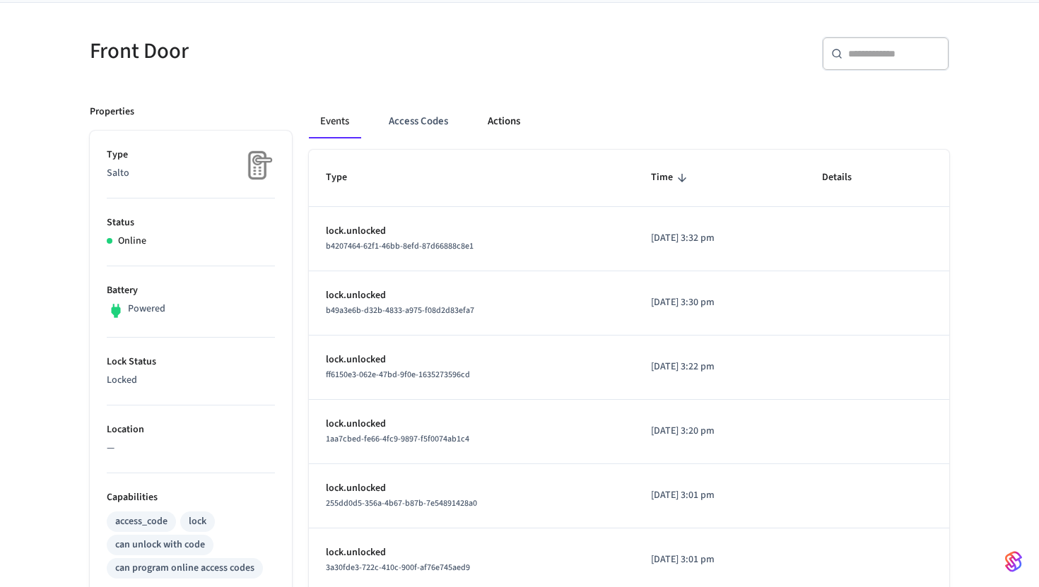
click at [487, 124] on button "Actions" at bounding box center [503, 122] width 55 height 34
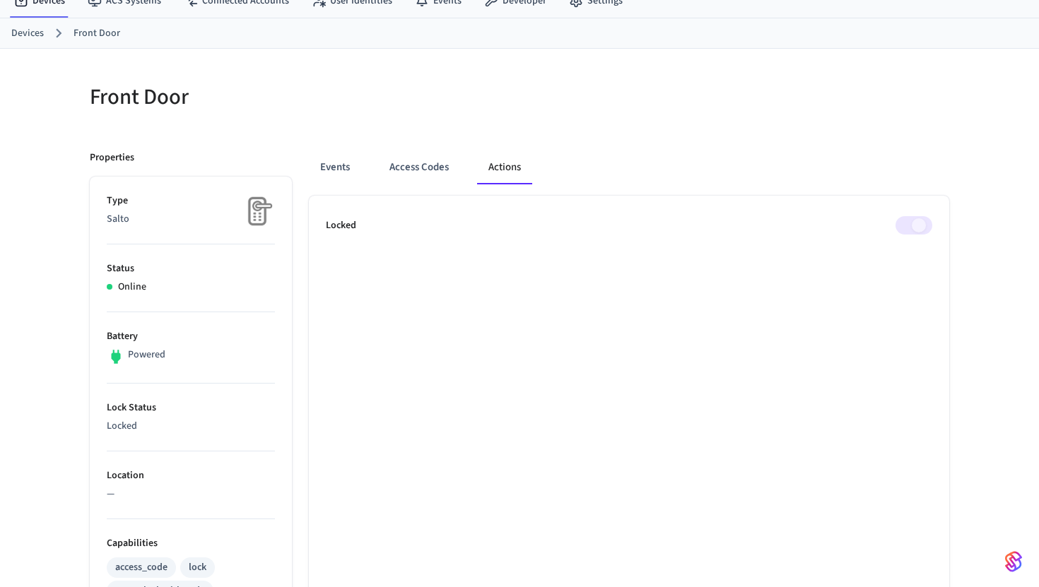
scroll to position [0, 0]
